Goal: Information Seeking & Learning: Learn about a topic

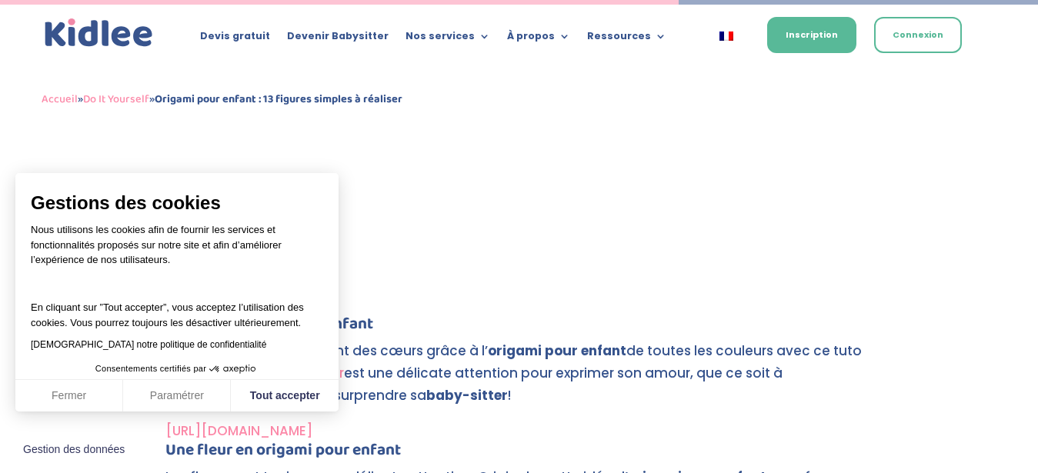
scroll to position [4504, 0]
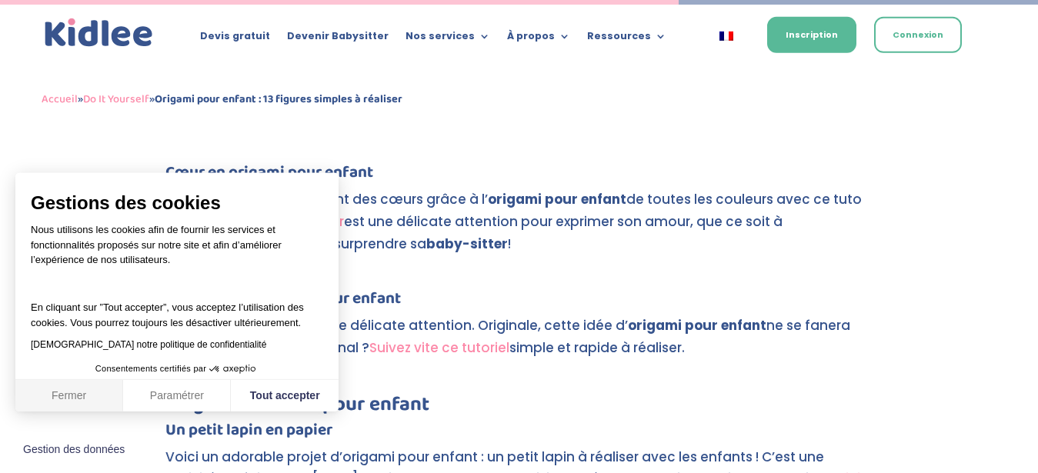
click at [70, 399] on button "Fermer" at bounding box center [69, 396] width 108 height 32
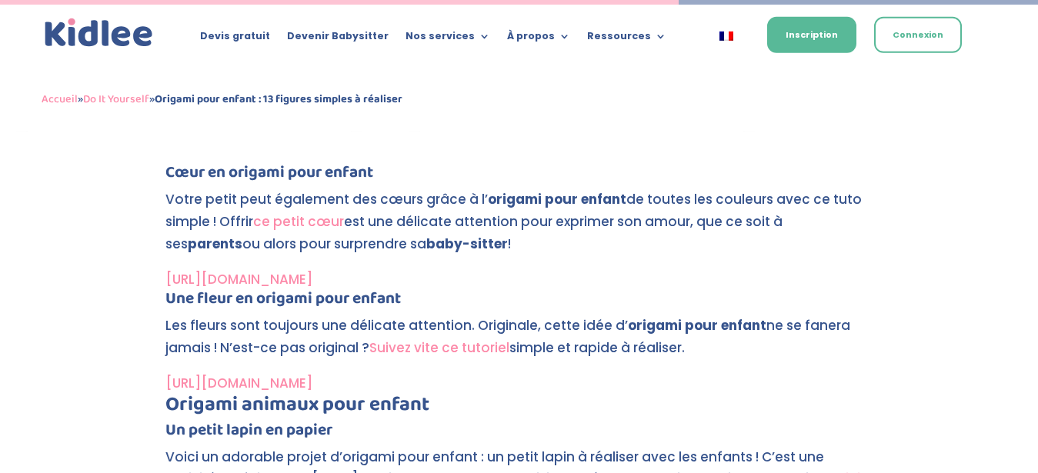
scroll to position [4731, 0]
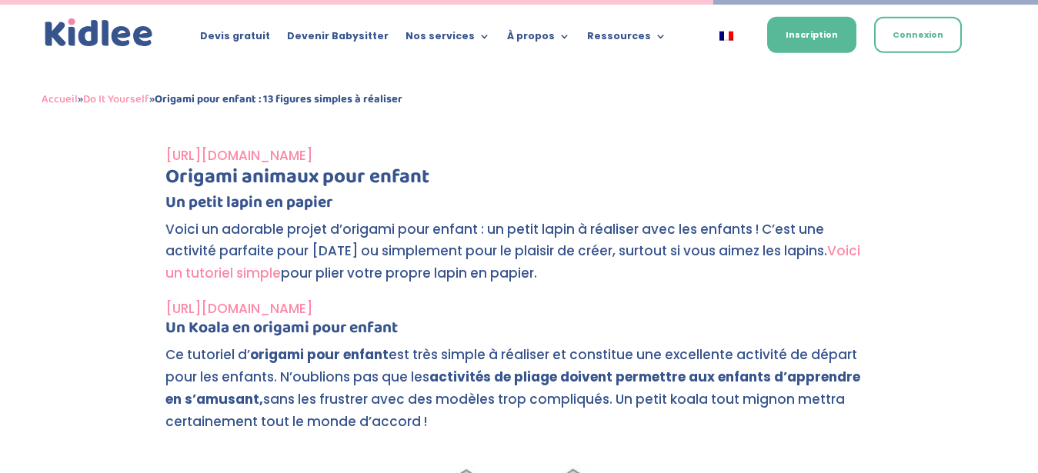
click at [214, 307] on link "[URL][DOMAIN_NAME]" at bounding box center [238, 308] width 147 height 18
click at [212, 307] on link "[URL][DOMAIN_NAME]" at bounding box center [238, 308] width 147 height 18
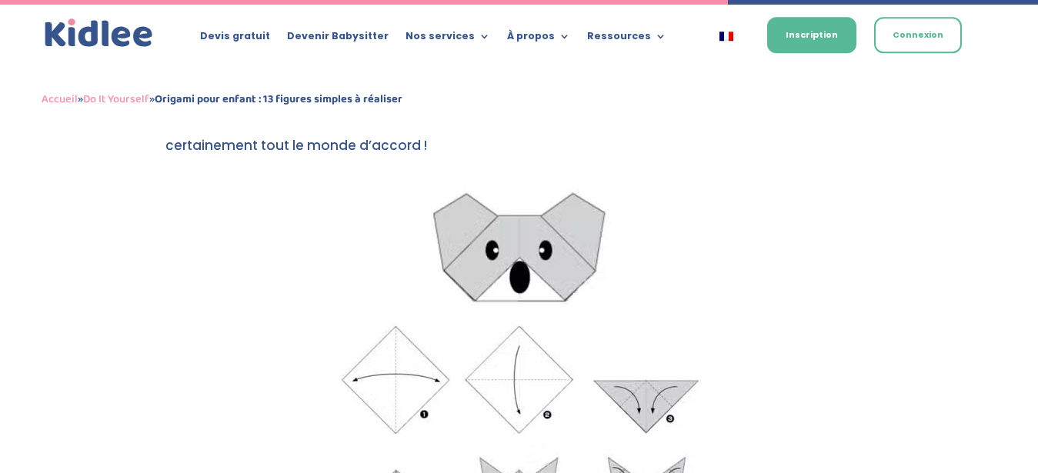
scroll to position [4867, 0]
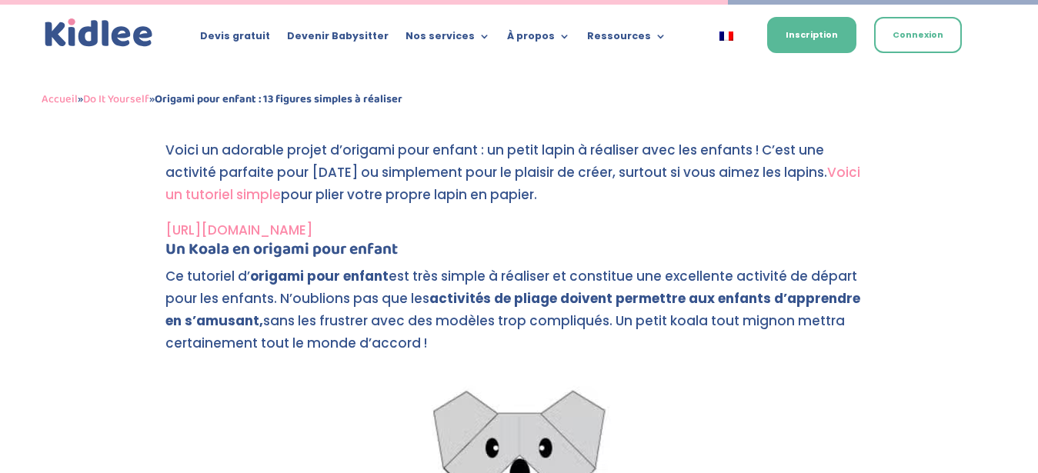
click at [261, 232] on link "[URL][DOMAIN_NAME]" at bounding box center [238, 230] width 147 height 18
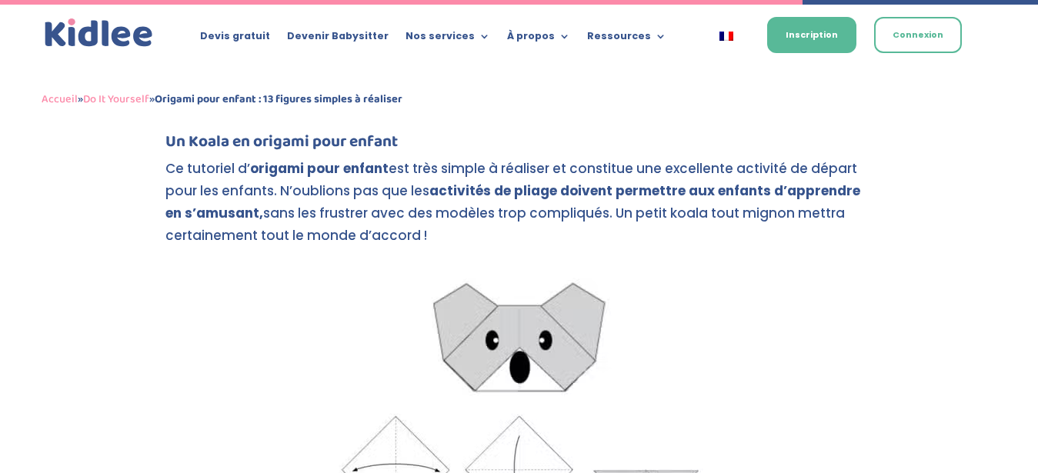
scroll to position [5371, 0]
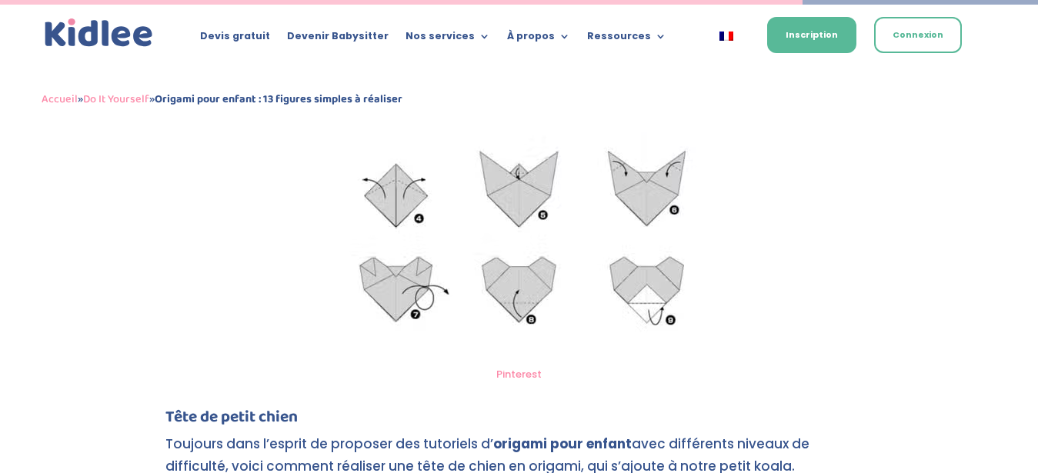
click at [509, 378] on link "Pinterest" at bounding box center [518, 374] width 45 height 15
